Goal: Information Seeking & Learning: Learn about a topic

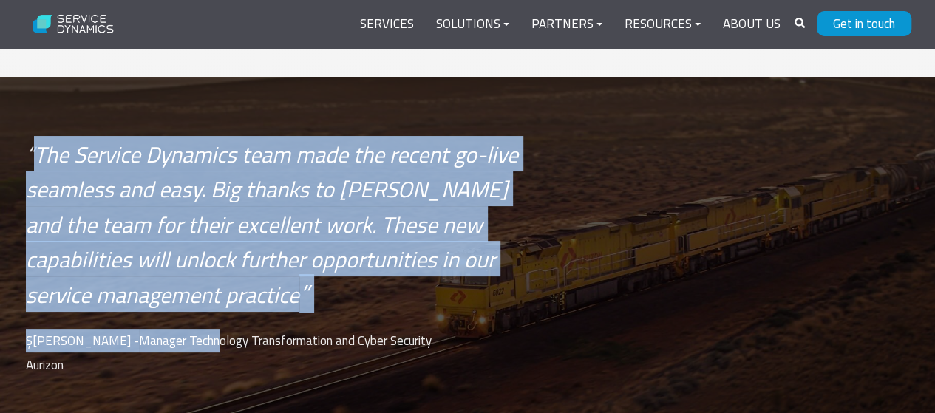
scroll to position [2922, 0]
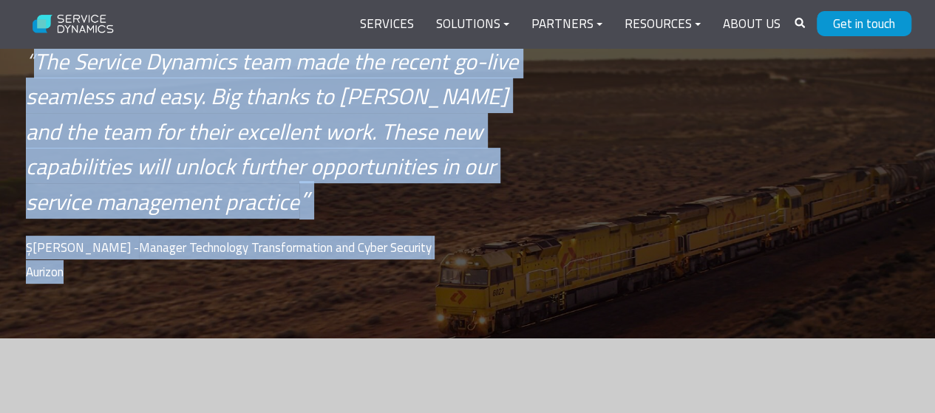
drag, startPoint x: 33, startPoint y: 187, endPoint x: 473, endPoint y: 276, distance: 449.3
click at [473, 276] on div "“ The Service Dynamics team made the recent go-live seamless and easy. Big than…" at bounding box center [279, 172] width 507 height 259
copy span "The Service Dynamics team made the recent go-live seamless and easy. Big thanks…"
click at [390, 30] on link "Services" at bounding box center [387, 24] width 76 height 35
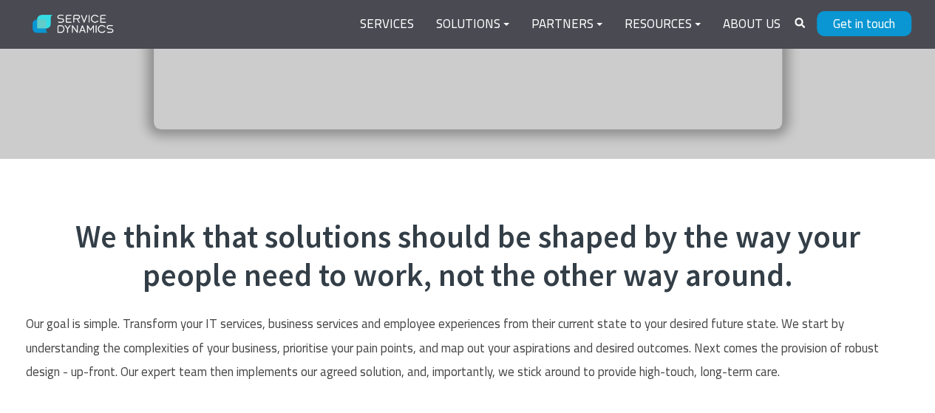
scroll to position [577, 0]
